Goal: Find specific page/section: Find specific page/section

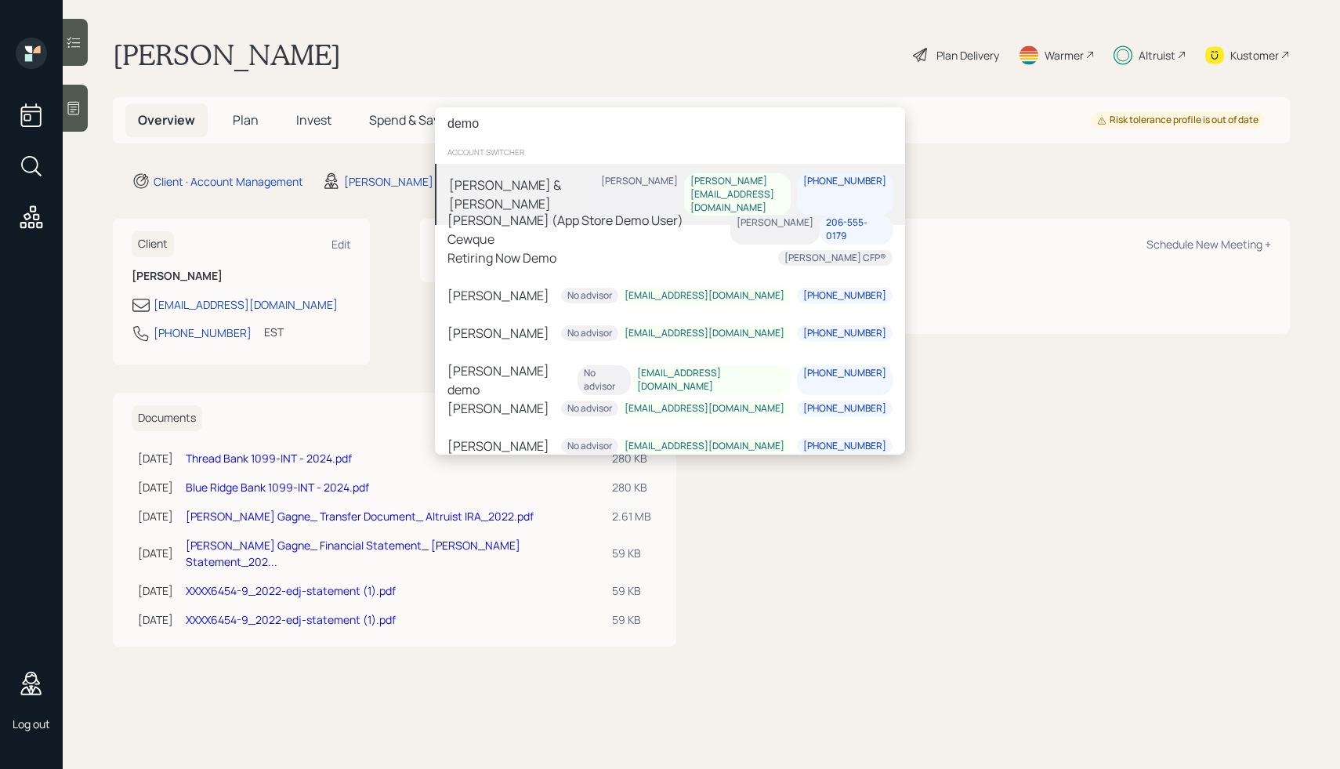
type input "demo"
click at [520, 177] on div "[PERSON_NAME] & [PERSON_NAME]" at bounding box center [522, 195] width 146 height 38
